Goal: Information Seeking & Learning: Learn about a topic

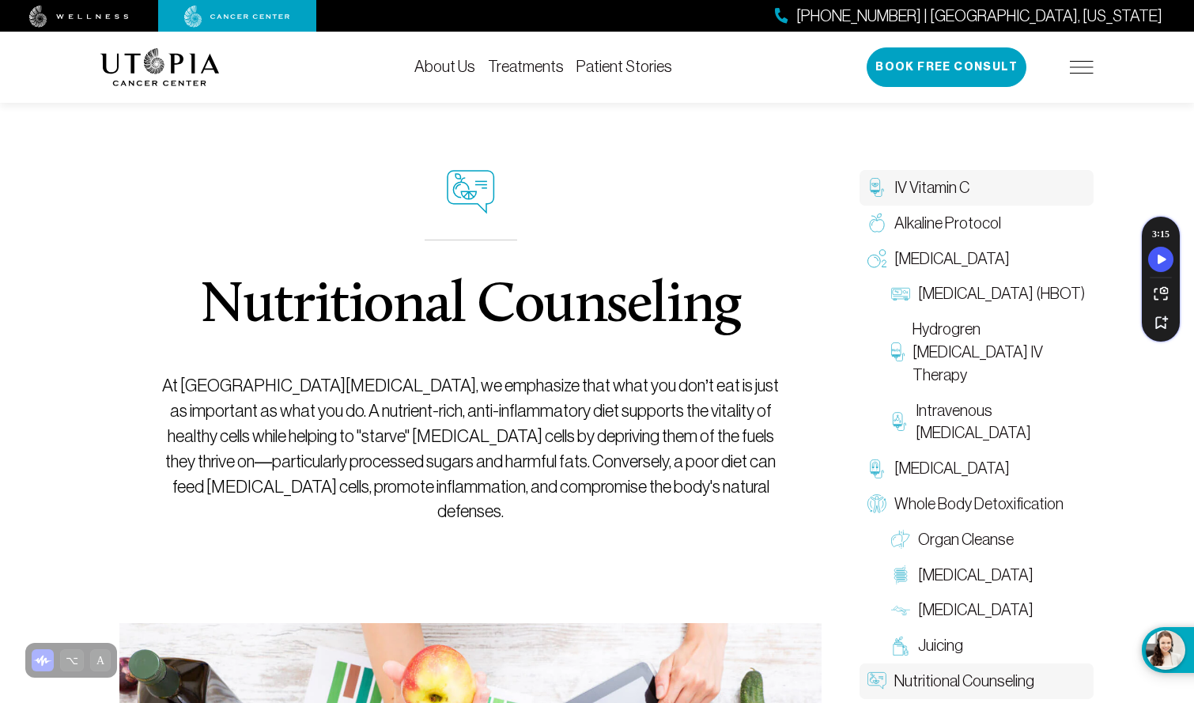
click at [948, 187] on span "IV Vitamin C" at bounding box center [932, 187] width 75 height 23
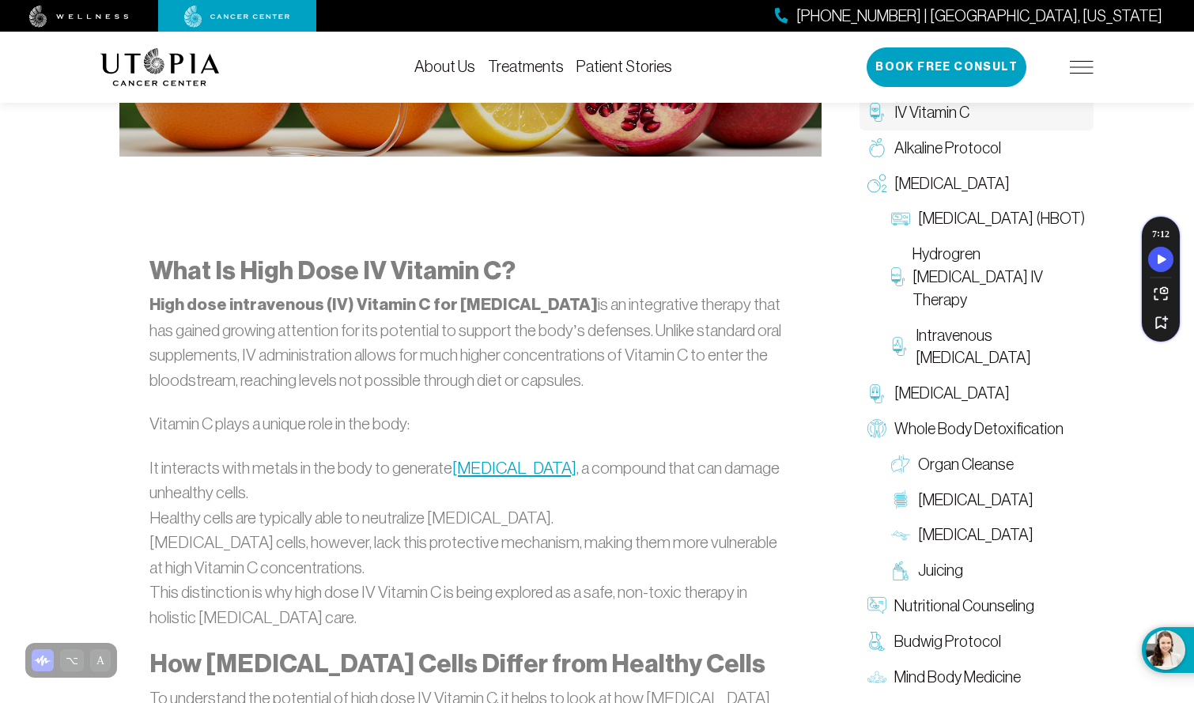
scroll to position [785, 0]
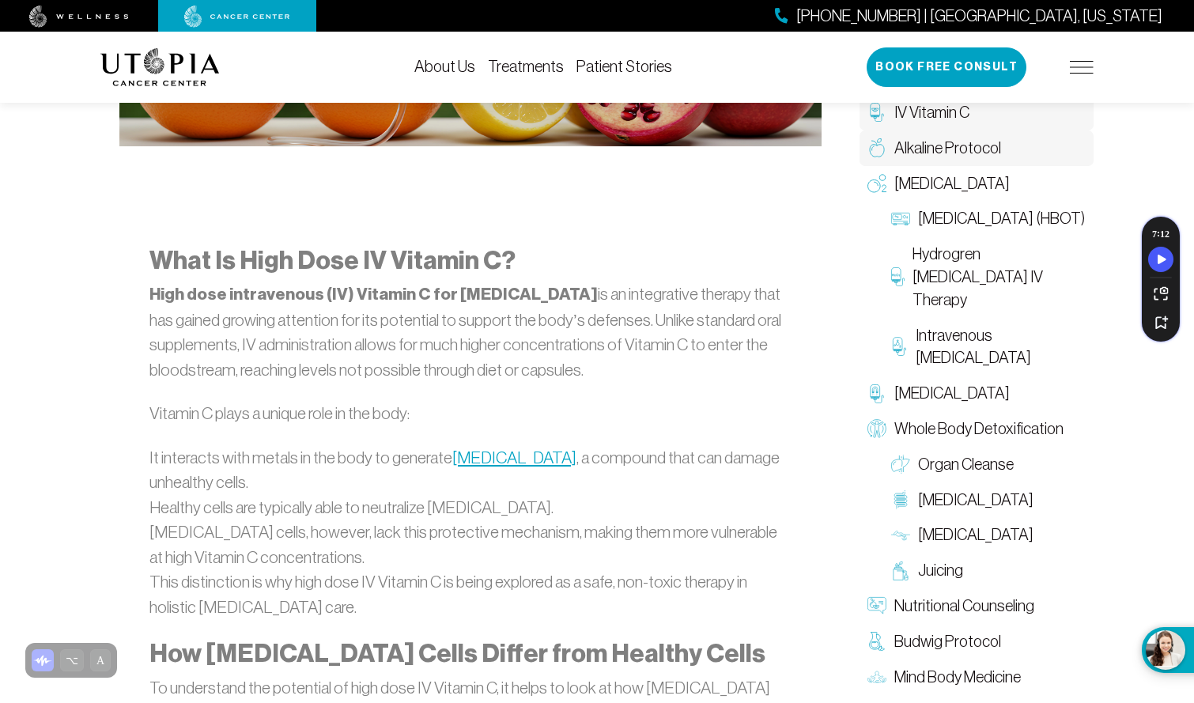
click at [974, 149] on span "Alkaline Protocol" at bounding box center [948, 148] width 107 height 23
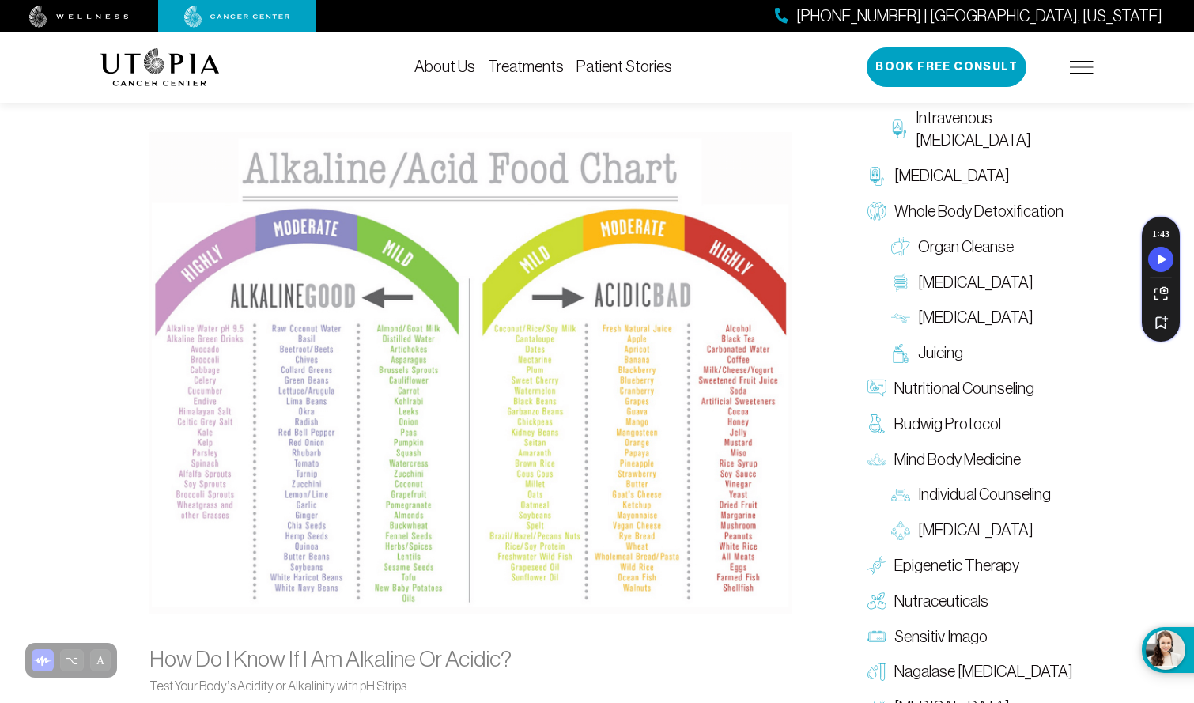
scroll to position [1509, 0]
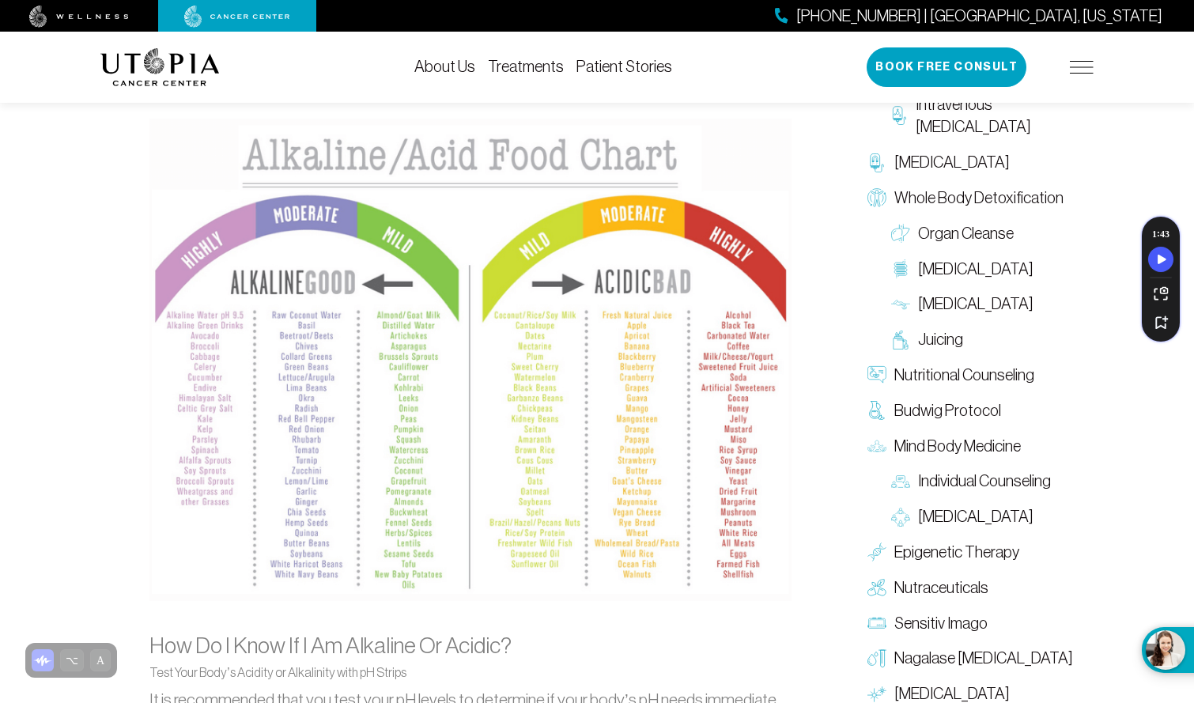
click at [650, 403] on img at bounding box center [470, 360] width 642 height 482
